Goal: Book appointment/travel/reservation

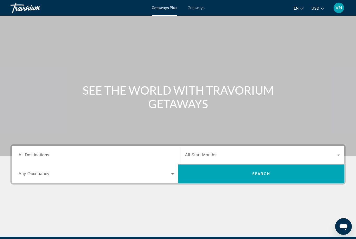
click at [199, 9] on span "Getaways" at bounding box center [195, 8] width 17 height 4
click at [142, 150] on div "Search widget" at bounding box center [95, 155] width 155 height 15
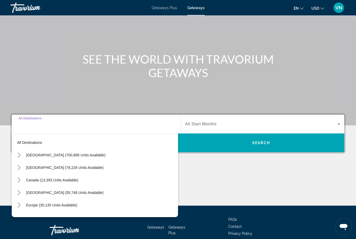
scroll to position [61, 0]
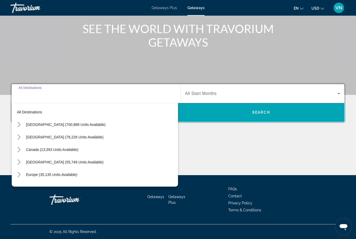
click at [19, 174] on icon "Toggle Europe (35,135 units available) submenu" at bounding box center [18, 174] width 3 height 5
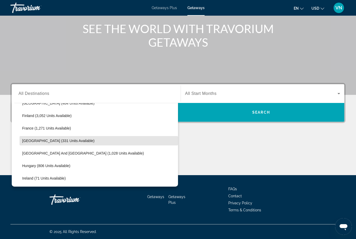
scroll to position [133, 0]
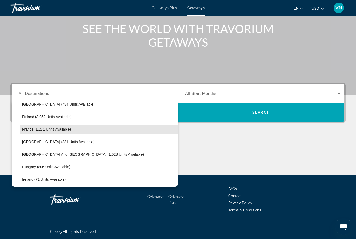
click at [64, 130] on span "France (1,271 units available)" at bounding box center [46, 129] width 49 height 4
type input "**********"
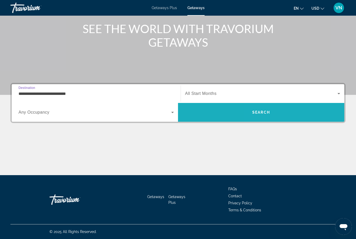
click at [301, 109] on span "Search" at bounding box center [261, 112] width 166 height 12
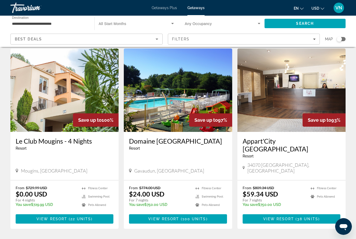
click at [178, 217] on span "View Resort" at bounding box center [163, 219] width 31 height 4
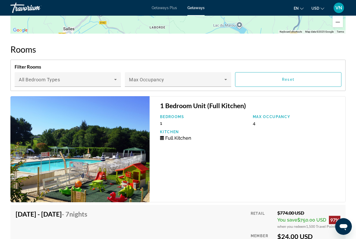
scroll to position [980, 0]
